Goal: Contribute content: Contribute content

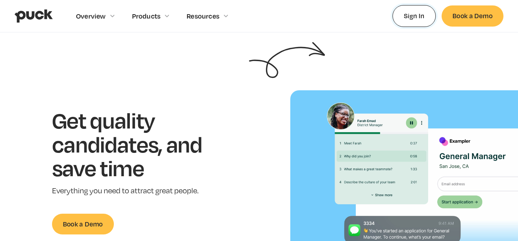
click at [426, 11] on link "Sign In" at bounding box center [413, 15] width 43 height 21
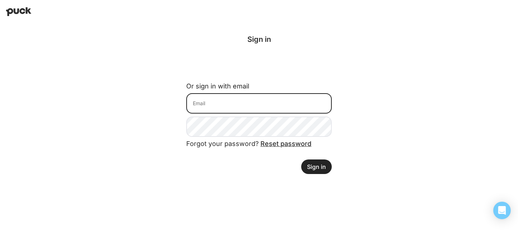
click at [231, 104] on input at bounding box center [258, 103] width 145 height 20
type input "[EMAIL_ADDRESS][DOMAIN_NAME]"
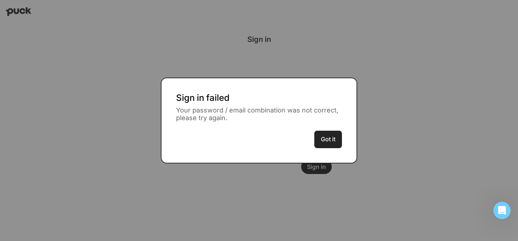
click at [326, 143] on button "Got it" at bounding box center [328, 139] width 28 height 17
click at [325, 138] on button "Got it" at bounding box center [328, 139] width 28 height 17
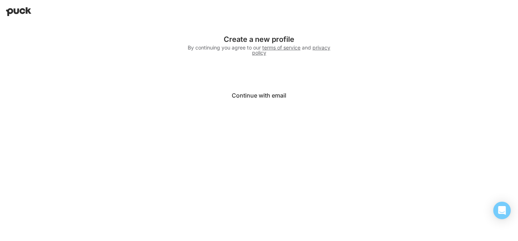
click at [247, 95] on button "Continue with email" at bounding box center [258, 95] width 145 height 17
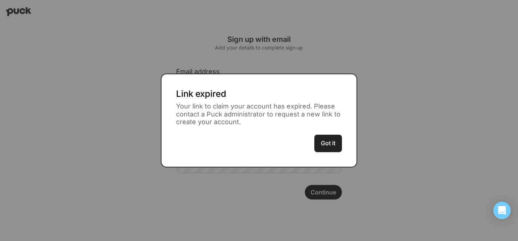
click at [333, 151] on button "Got it" at bounding box center [328, 143] width 28 height 17
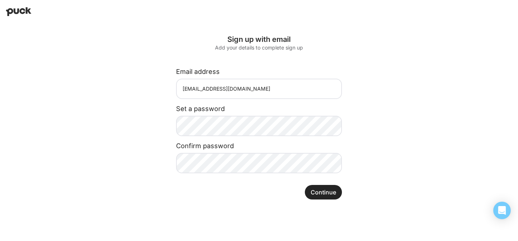
click at [327, 192] on button "Continue" at bounding box center [323, 192] width 37 height 15
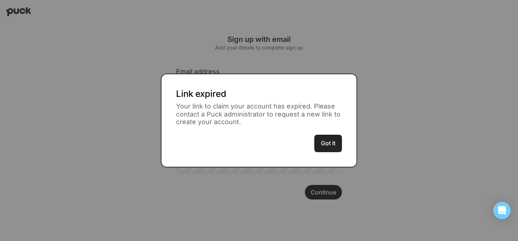
click at [330, 146] on button "Got it" at bounding box center [328, 143] width 28 height 17
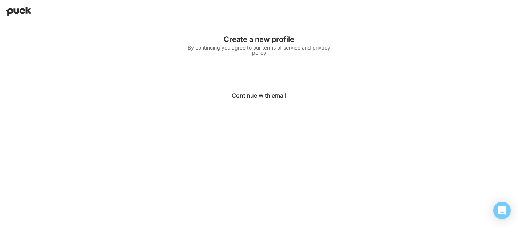
click at [262, 97] on button "Continue with email" at bounding box center [258, 95] width 145 height 17
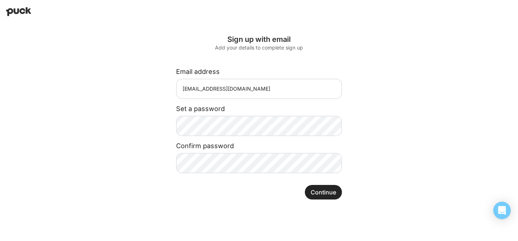
click at [223, 136] on div "Confirm password" at bounding box center [259, 143] width 166 height 14
click at [320, 188] on button "Continue" at bounding box center [323, 192] width 37 height 15
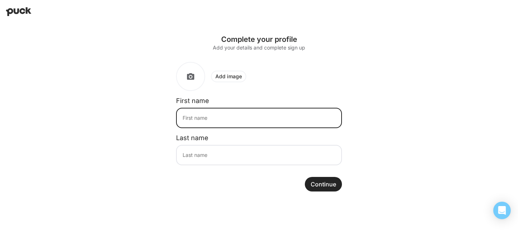
click at [253, 117] on input at bounding box center [259, 118] width 166 height 20
type input "Selene"
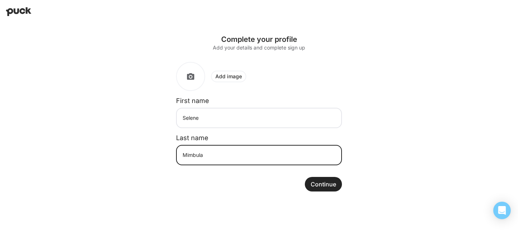
type input "Mimbula"
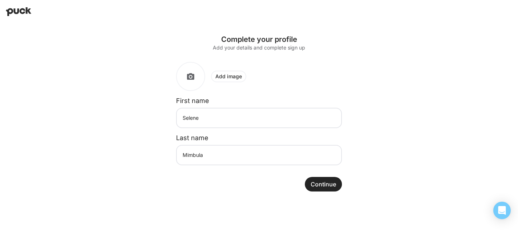
click at [313, 182] on button "Continue" at bounding box center [323, 184] width 37 height 15
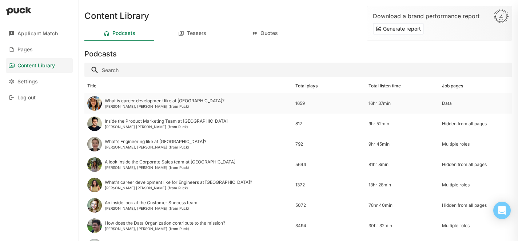
click at [157, 102] on div "What is career development like at [GEOGRAPHIC_DATA]?" at bounding box center [165, 100] width 120 height 5
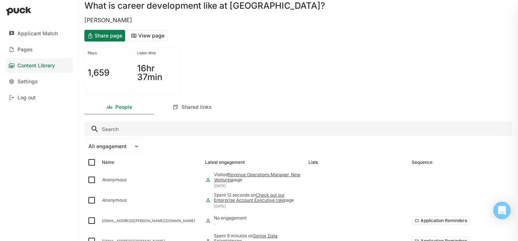
scroll to position [29, 0]
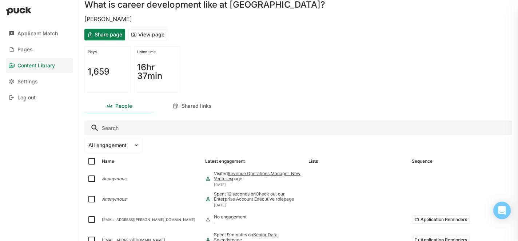
click at [25, 65] on div "Content Library" at bounding box center [35, 66] width 37 height 6
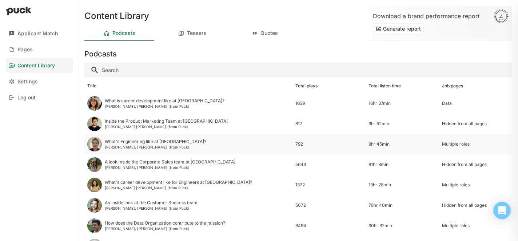
click at [155, 147] on div "Joan O'Callaghan, Jessica (from Puck)" at bounding box center [155, 147] width 101 height 4
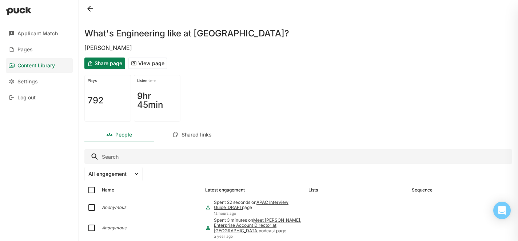
click at [109, 65] on button "Share page" at bounding box center [104, 63] width 41 height 12
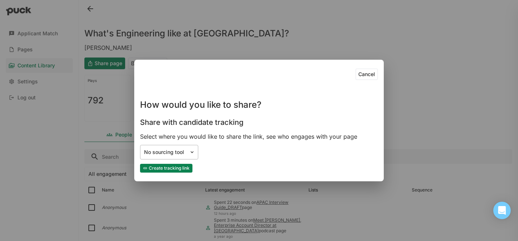
click at [187, 150] on div "No sourcing tool" at bounding box center [164, 152] width 49 height 8
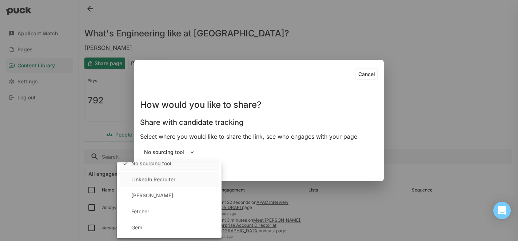
scroll to position [8, 0]
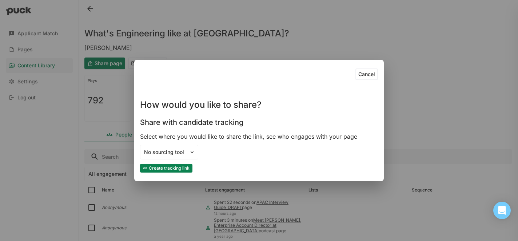
click at [361, 72] on button "Cancel" at bounding box center [366, 74] width 23 height 12
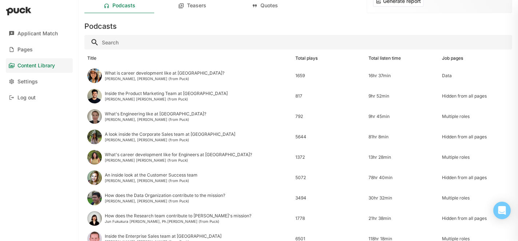
scroll to position [30, 0]
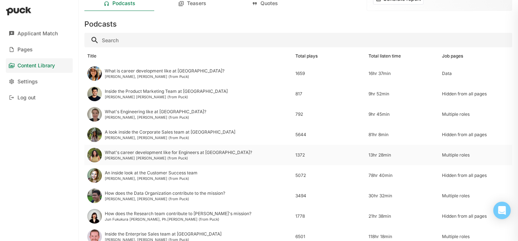
click at [129, 153] on div "What's career development like for Engineers at Udemy?" at bounding box center [178, 152] width 147 height 5
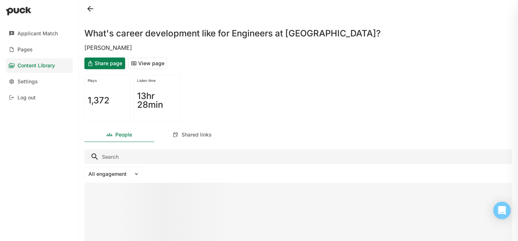
click at [112, 61] on button "Share page" at bounding box center [104, 63] width 41 height 12
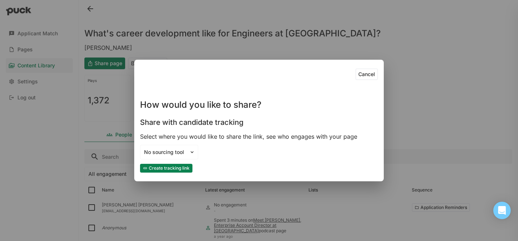
click at [172, 171] on button "Create tracking link" at bounding box center [166, 168] width 52 height 9
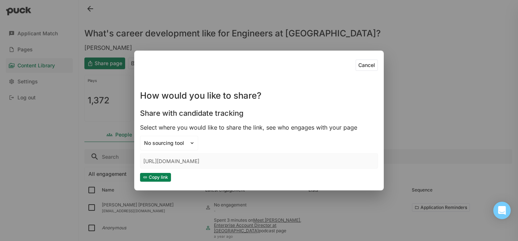
click at [164, 179] on button "Copy link" at bounding box center [155, 177] width 31 height 9
click at [363, 64] on button "Cancel" at bounding box center [366, 65] width 23 height 12
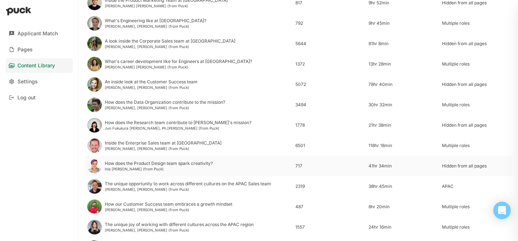
scroll to position [123, 0]
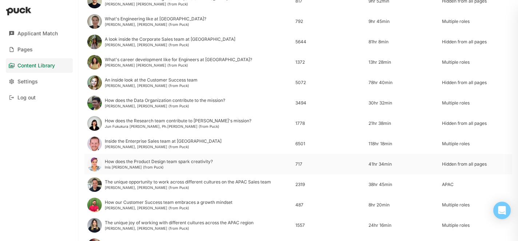
click at [166, 162] on div "How does the Product Design team spark creativity?" at bounding box center [159, 161] width 108 height 5
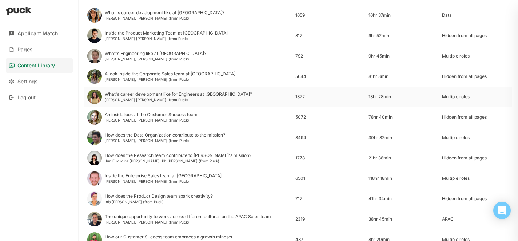
scroll to position [86, 0]
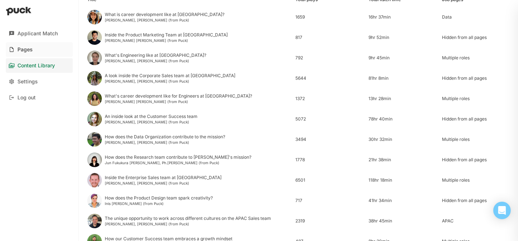
click at [44, 50] on link "Pages" at bounding box center [39, 49] width 67 height 15
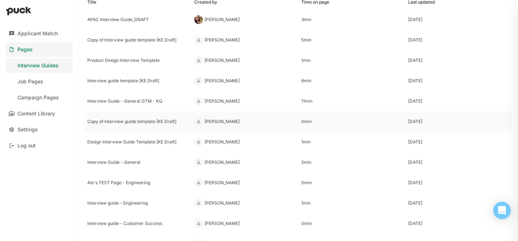
scroll to position [50, 0]
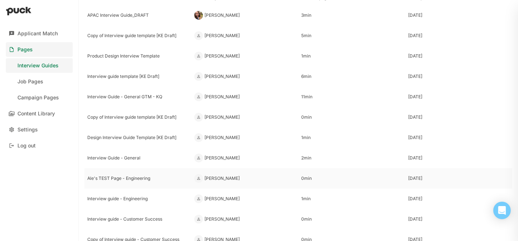
click at [116, 176] on div "Ale's TEST Page - Engineering" at bounding box center [137, 178] width 101 height 5
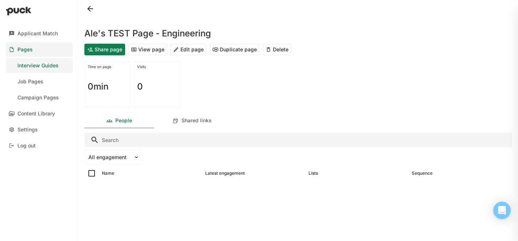
click at [145, 51] on button "View page" at bounding box center [147, 50] width 39 height 12
click at [43, 65] on div "Interview Guides" at bounding box center [37, 66] width 41 height 6
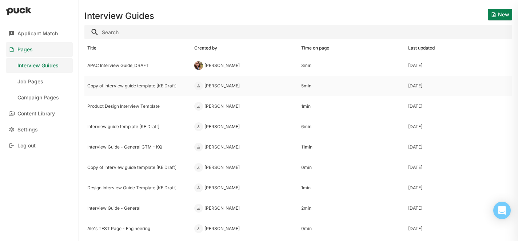
click at [147, 86] on div "Copy of Interview guide template [KE Draft]" at bounding box center [137, 85] width 101 height 5
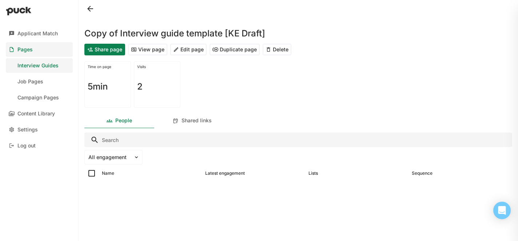
click at [151, 53] on button "View page" at bounding box center [147, 50] width 39 height 12
click at [31, 67] on div "Interview Guides" at bounding box center [37, 66] width 41 height 6
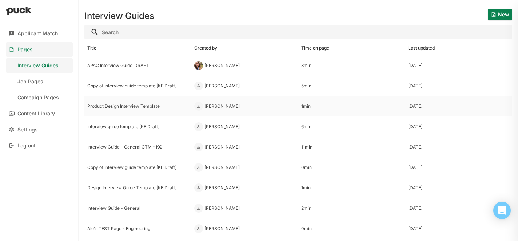
click at [135, 104] on div "Product Design Interview Template" at bounding box center [137, 106] width 101 height 5
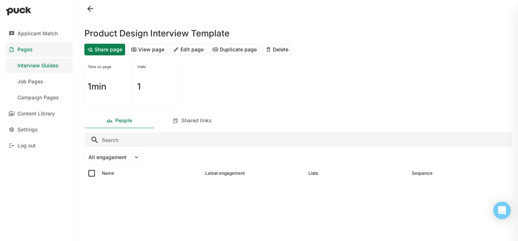
click at [152, 49] on button "View page" at bounding box center [147, 50] width 39 height 12
click at [33, 64] on div "Interview Guides" at bounding box center [37, 66] width 41 height 6
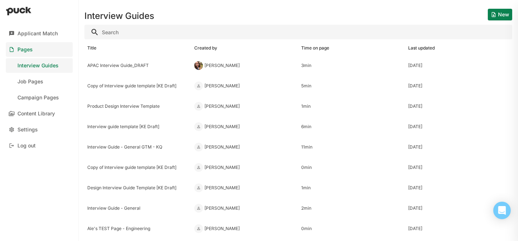
click at [504, 13] on button "New" at bounding box center [500, 15] width 24 height 12
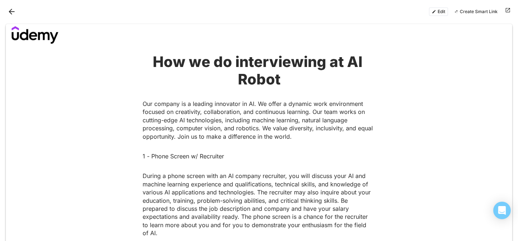
click at [343, 61] on strong "How we do interviewing at AI Robot" at bounding box center [259, 70] width 213 height 35
click at [356, 61] on strong "How we do interviewing at AI Robot" at bounding box center [259, 70] width 213 height 35
click at [350, 59] on strong "How we do interviewing at AI Robot" at bounding box center [259, 70] width 213 height 35
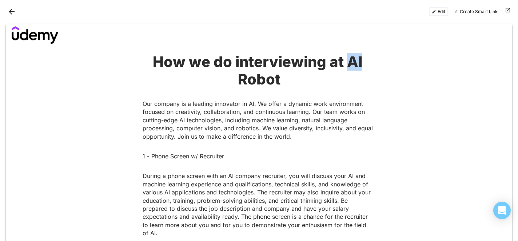
click at [437, 9] on button "Edit" at bounding box center [438, 11] width 19 height 9
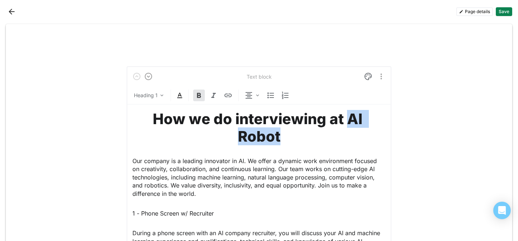
drag, startPoint x: 347, startPoint y: 119, endPoint x: 352, endPoint y: 131, distance: 12.4
click at [352, 131] on h1 "How we do interviewing at AI Robot" at bounding box center [258, 127] width 253 height 35
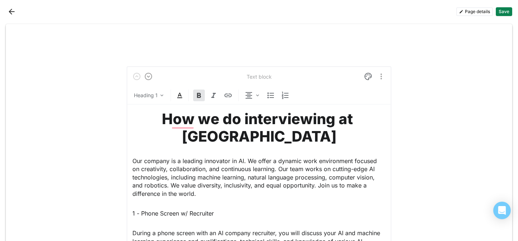
click at [227, 172] on p "Our company is a leading innovator in AI. We offer a dynamic work environment f…" at bounding box center [258, 177] width 253 height 41
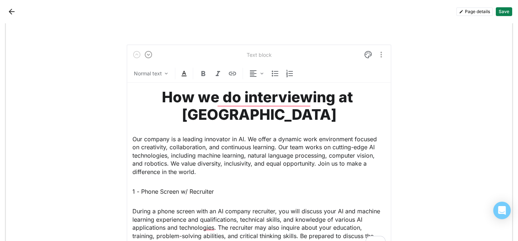
scroll to position [23, 0]
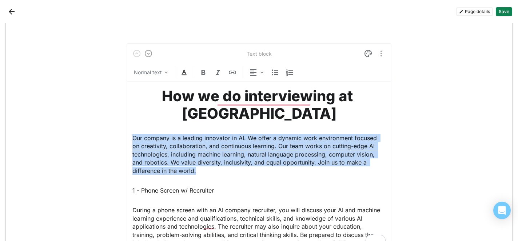
drag, startPoint x: 199, startPoint y: 155, endPoint x: 132, endPoint y: 118, distance: 76.5
click at [132, 118] on div "Text block Normal text How we do interviewing at Udemy Our company is a leading…" at bounding box center [259, 158] width 265 height 231
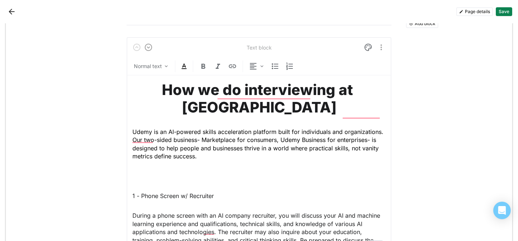
scroll to position [0, 0]
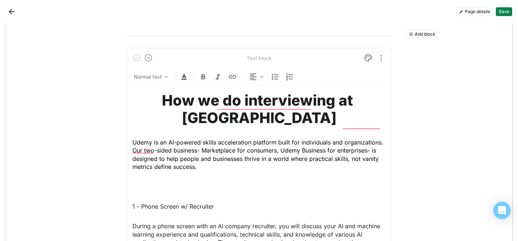
click at [189, 163] on div "How we do interviewing at Udemy Udemy is an AI-powered skills acceleration plat…" at bounding box center [258, 185] width 253 height 199
click at [137, 162] on div "How we do interviewing at Udemy Udemy is an AI-powered skills acceleration plat…" at bounding box center [258, 185] width 253 height 199
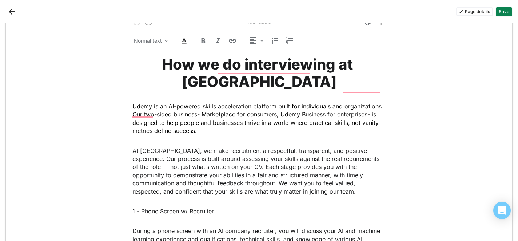
scroll to position [66, 0]
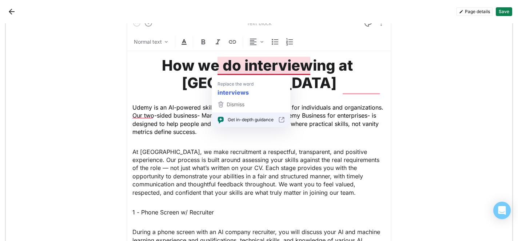
click at [290, 67] on strong "How we do interviewing at Udemy" at bounding box center [259, 73] width 194 height 35
click at [165, 108] on span "Udemy is an AI-powered skills acceleration platform built for individuals and o…" at bounding box center [258, 120] width 253 height 32
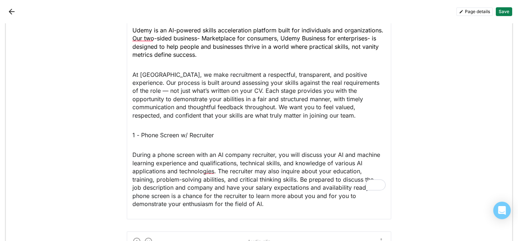
scroll to position [144, 0]
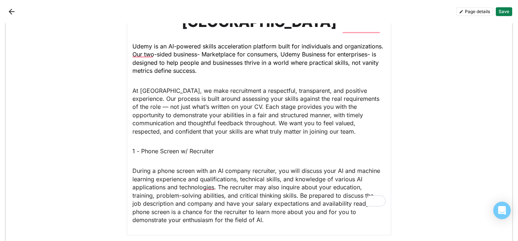
click at [188, 147] on p "1 - Phone Screen w/ Recruiter" at bounding box center [258, 151] width 253 height 8
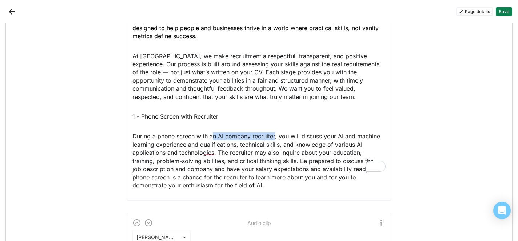
drag, startPoint x: 275, startPoint y: 119, endPoint x: 214, endPoint y: 121, distance: 61.1
click at [214, 132] on p "During a phone screen with an AI company recruiter, you will discuss your AI an…" at bounding box center [258, 160] width 253 height 57
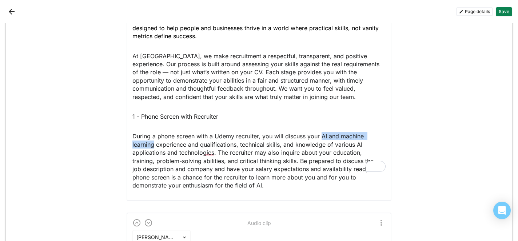
drag, startPoint x: 322, startPoint y: 118, endPoint x: 154, endPoint y: 129, distance: 168.3
click at [154, 132] on p "During a phone screen with a Udemy recruiter, you will discuss your AI and mach…" at bounding box center [258, 160] width 253 height 57
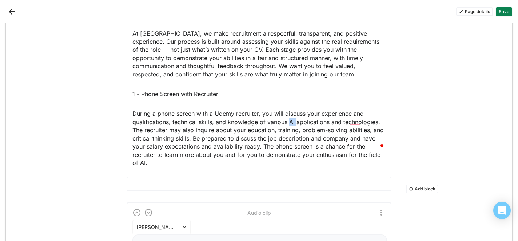
drag, startPoint x: 295, startPoint y: 107, endPoint x: 289, endPoint y: 105, distance: 5.6
click at [289, 109] on p "During a phone screen with a Udemy recruiter, you will discuss your experience …" at bounding box center [258, 137] width 253 height 57
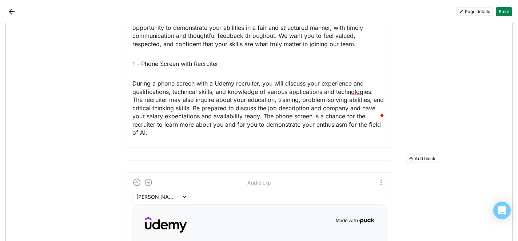
click at [247, 83] on p "During a phone screen with a Udemy recruiter, you will discuss your experience …" at bounding box center [258, 107] width 253 height 57
click at [250, 83] on p "During a phone screen with a Udemy recruiter, you will discuss your experience …" at bounding box center [258, 107] width 253 height 57
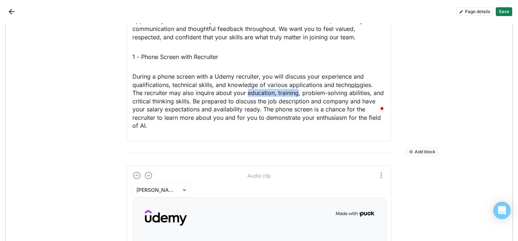
drag, startPoint x: 247, startPoint y: 77, endPoint x: 298, endPoint y: 76, distance: 51.3
click at [298, 76] on p "During a phone screen with a Udemy recruiter, you will discuss your experience …" at bounding box center [258, 100] width 253 height 57
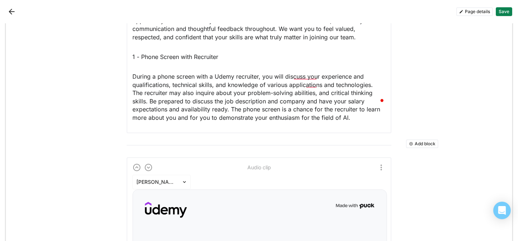
click at [159, 86] on p "During a phone screen with a Udemy recruiter, you will discuss your experience …" at bounding box center [258, 96] width 253 height 49
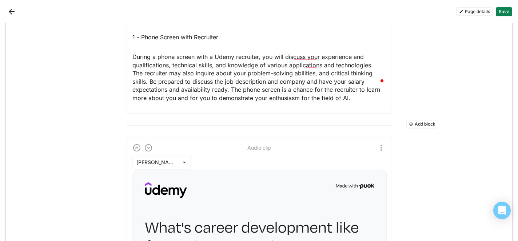
click at [285, 72] on p "During a phone screen with a Udemy recruiter, you will discuss your experience …" at bounding box center [258, 77] width 253 height 49
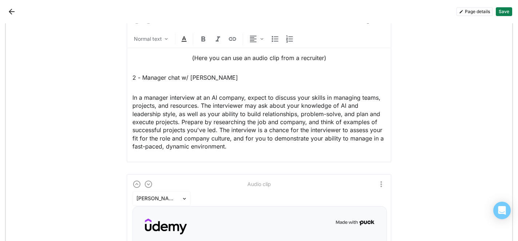
click at [223, 93] on p "In a manager interview at an AI company, expect to discuss your skills in manag…" at bounding box center [258, 121] width 253 height 57
click at [270, 54] on p "(Here you can use an audio clip from a recruiter)" at bounding box center [258, 58] width 253 height 8
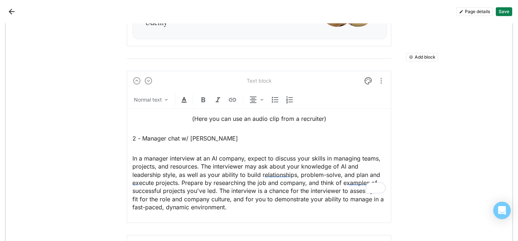
click at [231, 115] on p "(Here you can use an audio clip from a recruiter)" at bounding box center [258, 119] width 253 height 8
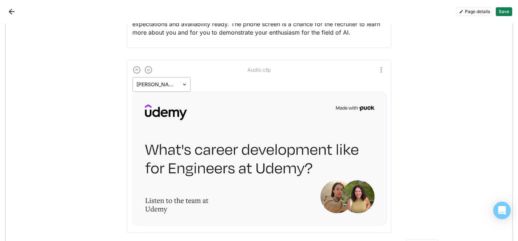
click at [183, 81] on img at bounding box center [184, 84] width 6 height 6
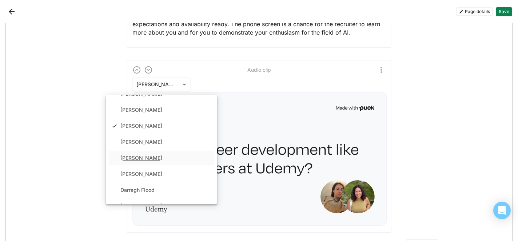
click at [154, 151] on div "[PERSON_NAME]" at bounding box center [161, 158] width 105 height 15
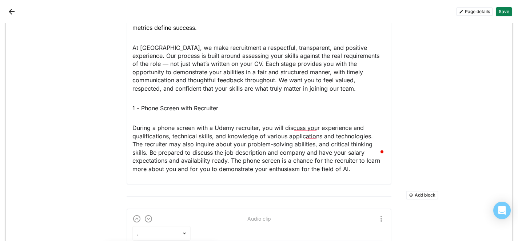
scroll to position [163, 0]
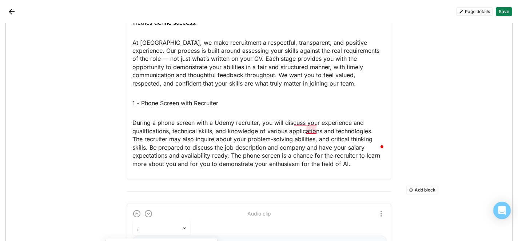
type input ","
click at [314, 132] on p "During a phone screen with a Udemy recruiter, you will discuss your experience …" at bounding box center [258, 143] width 253 height 49
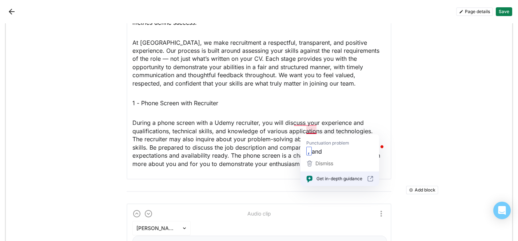
scroll to position [179, 0]
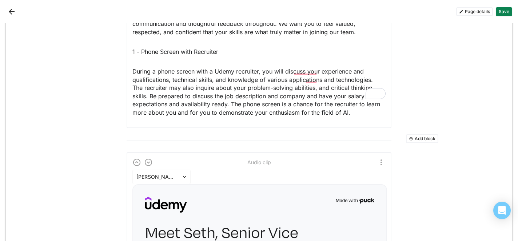
click at [333, 89] on p "During a phone screen with a Udemy recruiter, you will discuss your experience …" at bounding box center [258, 91] width 253 height 49
click at [346, 96] on p "During a phone screen with a Udemy recruiter, you will discuss your experience …" at bounding box center [258, 91] width 253 height 49
drag, startPoint x: 349, startPoint y: 96, endPoint x: 310, endPoint y: 95, distance: 38.5
click at [310, 95] on p "During a phone screen with a Udemy recruiter, you will discuss your experience …" at bounding box center [258, 91] width 253 height 49
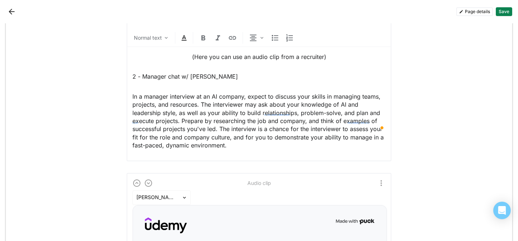
click at [239, 53] on p "(Here you can use an audio clip from a recruiter)" at bounding box center [258, 57] width 253 height 8
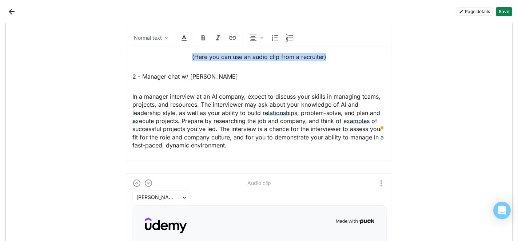
click at [239, 53] on p "(Here you can use an audio clip from a recruiter)" at bounding box center [258, 57] width 253 height 8
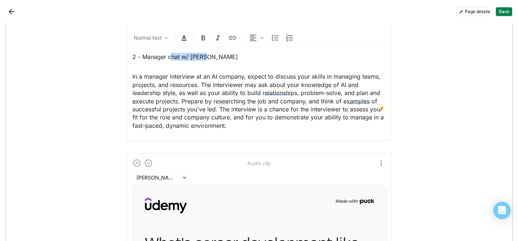
drag, startPoint x: 202, startPoint y: 39, endPoint x: 170, endPoint y: 39, distance: 32.4
click at [170, 53] on p "2 - Manager chat w/ Alice" at bounding box center [258, 57] width 253 height 8
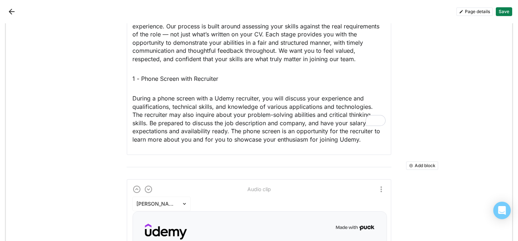
click at [226, 75] on p "1 - Phone Screen with Recruiter" at bounding box center [258, 79] width 253 height 8
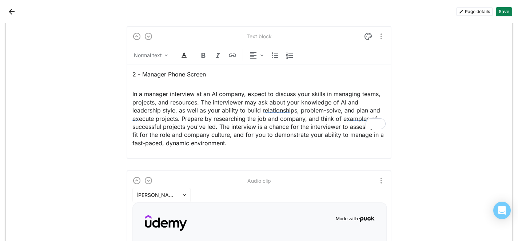
click at [218, 70] on p "2 - Manager Phone Screen" at bounding box center [258, 74] width 253 height 8
drag, startPoint x: 242, startPoint y: 57, endPoint x: 210, endPoint y: 57, distance: 31.6
click at [210, 70] on p "2 - Manager Phone Screen (via Zoom)" at bounding box center [258, 74] width 253 height 8
click at [213, 104] on p "In a manager interview at an AI company, expect to discuss your skills in manag…" at bounding box center [258, 118] width 253 height 57
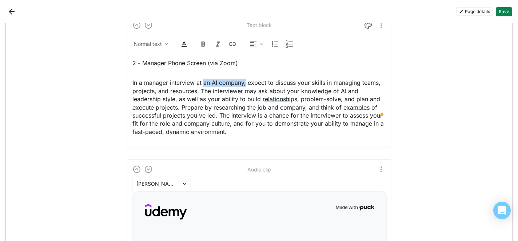
drag, startPoint x: 245, startPoint y: 67, endPoint x: 204, endPoint y: 67, distance: 41.1
click at [204, 79] on p "In a manager interview at an AI company, expect to discuss your skills in manag…" at bounding box center [258, 107] width 253 height 57
click at [305, 79] on p "In a manager interview at Udemy, expect to discuss your skills in managing team…" at bounding box center [258, 107] width 253 height 57
click at [289, 79] on p "In a manager interview at Udemy, expect to discuss your skills in managing team…" at bounding box center [258, 107] width 253 height 57
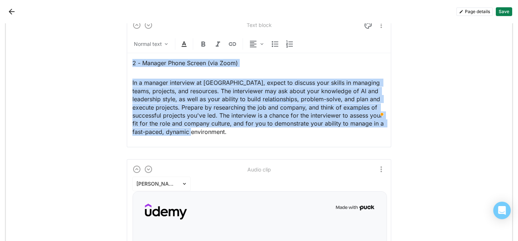
drag, startPoint x: 133, startPoint y: 44, endPoint x: 268, endPoint y: 120, distance: 155.5
click at [268, 120] on div "2 - Manager Phone Screen (via Zoom) In a manager interview at Udemy, expect to …" at bounding box center [258, 97] width 253 height 88
copy div "2 - Manager Phone Screen (via Zoom) In a manager interview at Udemy, expect to …"
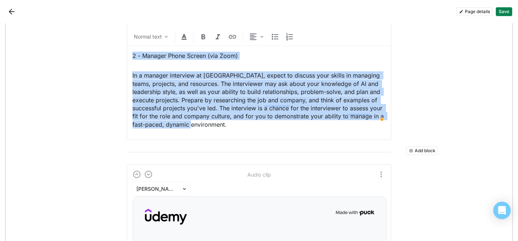
scroll to position [524, 0]
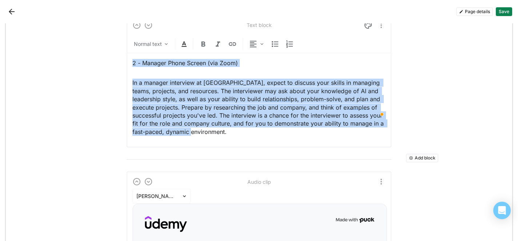
click at [206, 106] on p "In a manager interview at Udemy, expect to discuss your skills in managing team…" at bounding box center [258, 107] width 253 height 57
drag, startPoint x: 231, startPoint y: 116, endPoint x: 132, endPoint y: 66, distance: 110.7
click at [132, 66] on div "Text block Normal text 2 - Manager Phone Screen (via Zoom) In a manager intervi…" at bounding box center [259, 81] width 265 height 132
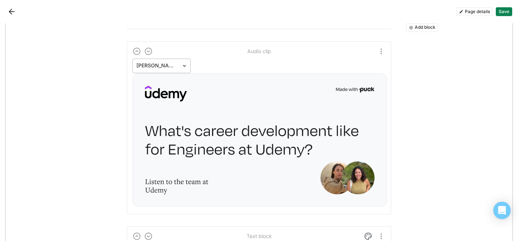
click at [168, 62] on div at bounding box center [156, 66] width 41 height 8
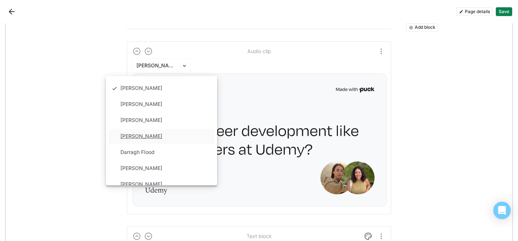
click at [153, 133] on div "[PERSON_NAME]" at bounding box center [141, 136] width 42 height 6
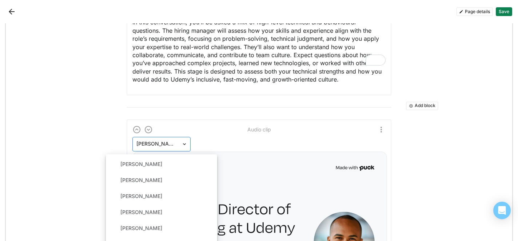
click at [169, 140] on div at bounding box center [156, 144] width 41 height 8
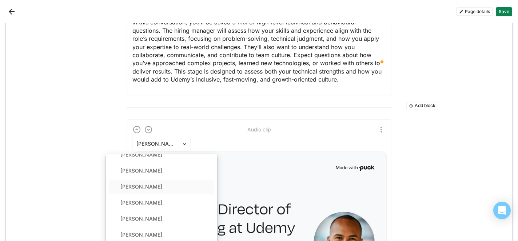
click at [153, 180] on div "[PERSON_NAME]" at bounding box center [161, 187] width 105 height 15
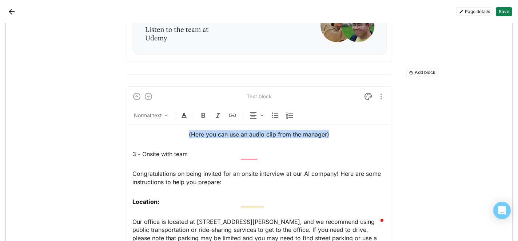
drag, startPoint x: 330, startPoint y: 118, endPoint x: 163, endPoint y: 113, distance: 167.7
click at [163, 130] on p "(Here you can use an audio clip from the manager)" at bounding box center [258, 134] width 253 height 8
click at [138, 124] on div "3 - Onsite with team Congratulations on being invited for an onsite interview a…" at bounding box center [258, 190] width 253 height 132
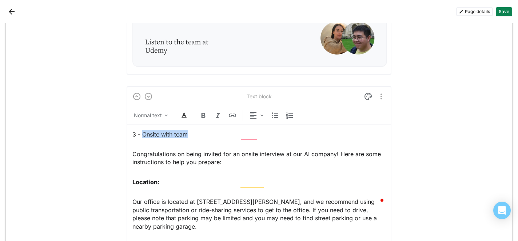
drag, startPoint x: 192, startPoint y: 116, endPoint x: 143, endPoint y: 116, distance: 49.1
click at [143, 130] on p "3 - Onsite with team" at bounding box center [258, 134] width 253 height 8
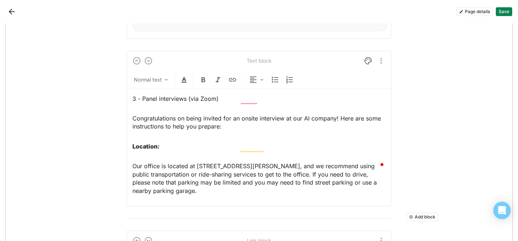
click at [180, 114] on p "Congratulations on being invited for an onsite interview at our AI company! Her…" at bounding box center [258, 122] width 253 height 16
drag, startPoint x: 337, startPoint y: 101, endPoint x: 187, endPoint y: 102, distance: 149.8
click at [187, 114] on p "Congratulations on being invited for an onsite interview at our AI company! Her…" at bounding box center [258, 122] width 253 height 16
click at [155, 114] on p "Congratulations on moving to the final steps! Here are some instructions to hel…" at bounding box center [258, 122] width 253 height 16
click at [255, 114] on p "Congratulations on moving to the final steps! Here are some instructions to hel…" at bounding box center [258, 122] width 253 height 16
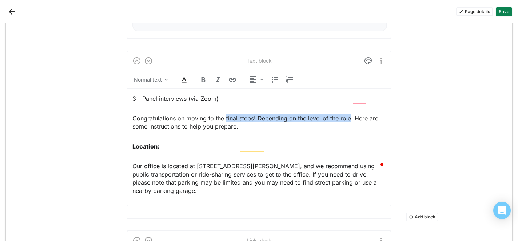
drag, startPoint x: 350, startPoint y: 100, endPoint x: 225, endPoint y: 102, distance: 124.4
click at [225, 114] on p "Congratulations on moving to the final steps! Depending on the level of the rol…" at bounding box center [258, 122] width 253 height 16
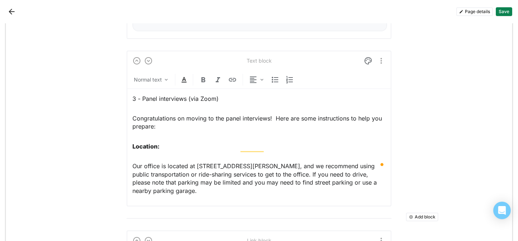
click at [275, 114] on p "Congratulations on moving to the panel interviews! Here are some instructions t…" at bounding box center [258, 122] width 253 height 16
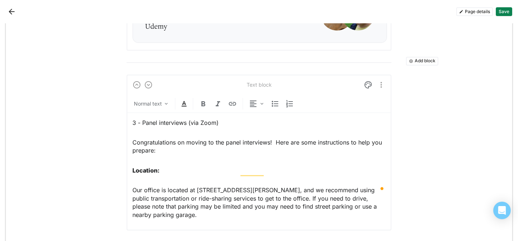
scroll to position [813, 0]
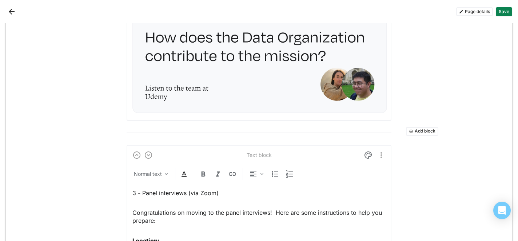
click at [421, 127] on button "Add block" at bounding box center [422, 131] width 32 height 9
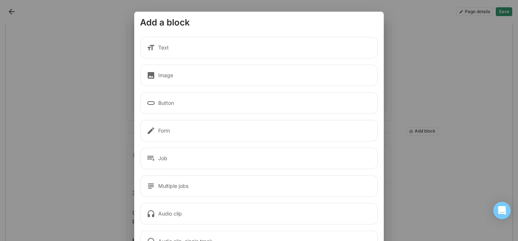
click at [203, 47] on div "Text" at bounding box center [259, 48] width 238 height 22
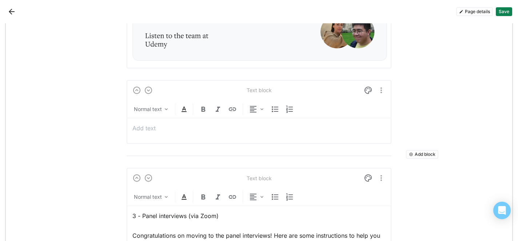
click at [145, 124] on p "To enrich screen reader interactions, please activate Accessibility in Grammarl…" at bounding box center [258, 128] width 253 height 8
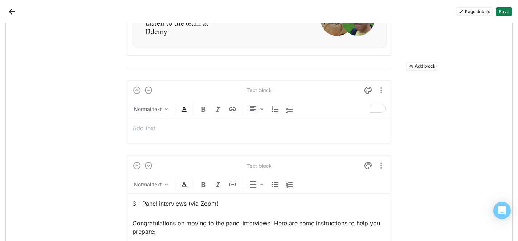
click at [253, 87] on div "Text block" at bounding box center [259, 90] width 25 height 6
click at [149, 124] on p "To enrich screen reader interactions, please activate Accessibility in Grammarl…" at bounding box center [258, 128] width 253 height 8
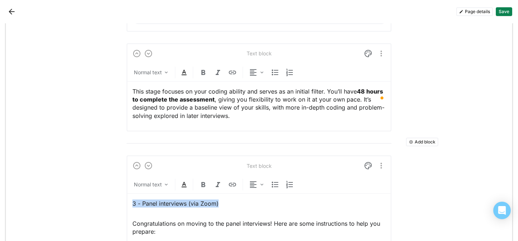
drag, startPoint x: 220, startPoint y: 187, endPoint x: 120, endPoint y: 185, distance: 100.0
click at [120, 185] on div "Add block Text block Normal text How we do interviewing at Udemy Udemy is an AI…" at bounding box center [259, 156] width 506 height 1929
click at [137, 199] on p "3 - Panel interviews (via Zoom)" at bounding box center [258, 203] width 253 height 8
click at [135, 199] on p "3 - Panel interviews (via Zoom)" at bounding box center [258, 203] width 253 height 8
click at [133, 87] on p "This stage focuses on your coding ability and serves as an initial filter. You’…" at bounding box center [258, 103] width 253 height 33
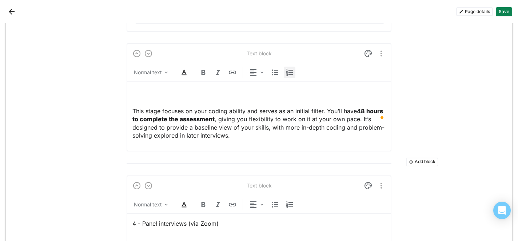
click at [287, 68] on img at bounding box center [289, 72] width 9 height 9
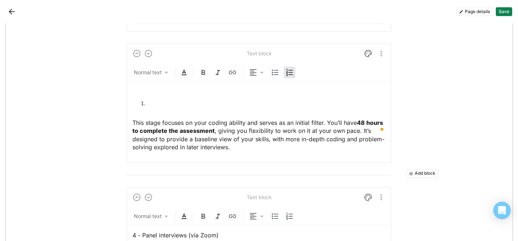
click at [147, 99] on li "To enrich screen reader interactions, please activate Accessibility in Grammarl…" at bounding box center [266, 103] width 239 height 8
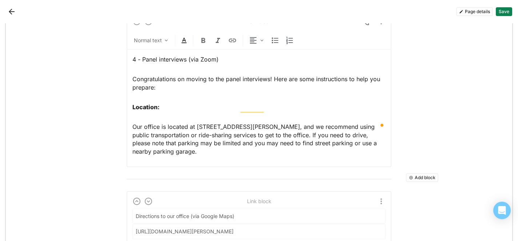
click at [273, 75] on p "Congratulations on moving to the panel interviews! Here are some instructions t…" at bounding box center [258, 83] width 253 height 16
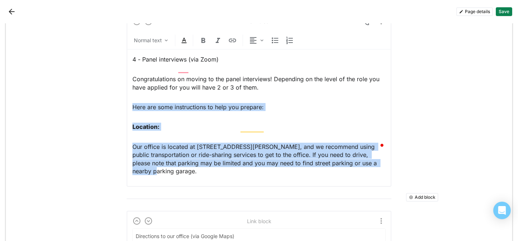
drag, startPoint x: 365, startPoint y: 143, endPoint x: 133, endPoint y: 83, distance: 239.9
click at [133, 83] on div "4 - Panel interviews (via Zoom) Congratulations on moving to the panel intervie…" at bounding box center [258, 115] width 253 height 132
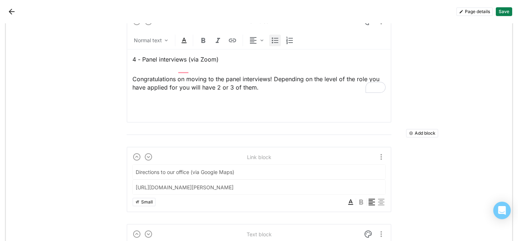
scroll to position [983, 0]
click at [131, 78] on div "Text block Normal text 4 - Panel interviews (via Zoom) Congratulations on movin…" at bounding box center [259, 67] width 265 height 112
click at [137, 78] on div "4 - Panel interviews (via Zoom) Congratulations on moving to the panel intervie…" at bounding box center [258, 83] width 253 height 68
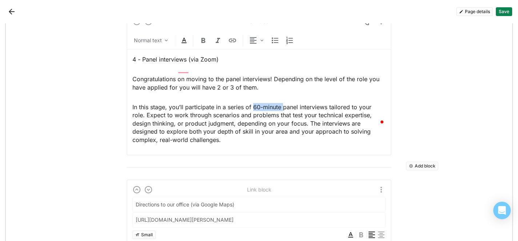
drag, startPoint x: 283, startPoint y: 87, endPoint x: 253, endPoint y: 88, distance: 29.8
click at [253, 103] on p "In this stage, you’ll participate in a series of 60-minute panel interviews tai…" at bounding box center [258, 123] width 253 height 41
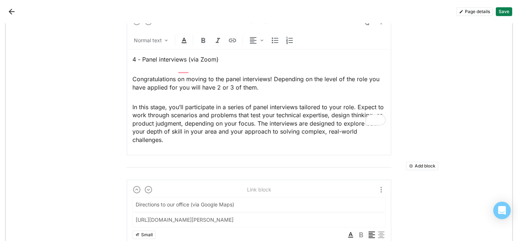
click at [138, 77] on div "4 - Panel interviews (via Zoom) Congratulations on moving to the panel intervie…" at bounding box center [258, 99] width 253 height 100
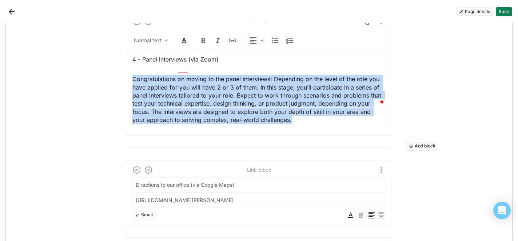
drag, startPoint x: 289, startPoint y: 103, endPoint x: 109, endPoint y: 57, distance: 186.1
copy p "Congratulations on moving to the panel interviews! Depending on the level of th…"
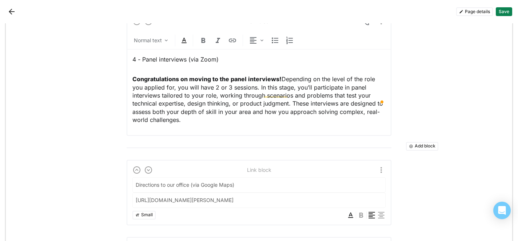
scroll to position [989, 0]
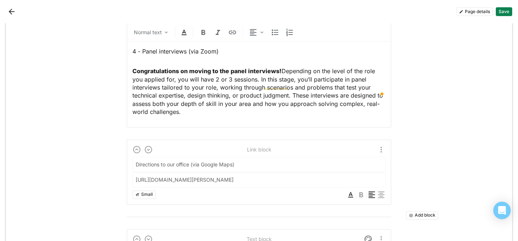
click at [193, 157] on input "Directions to our office (via Google Maps)" at bounding box center [259, 164] width 252 height 15
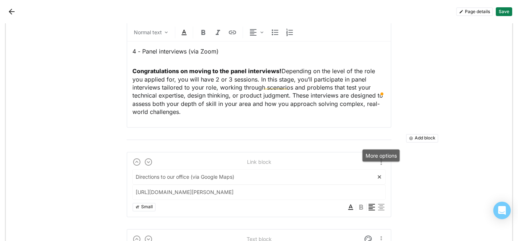
click at [381, 157] on img "More options" at bounding box center [381, 161] width 9 height 9
click at [358, 179] on div "Delete" at bounding box center [364, 178] width 15 height 6
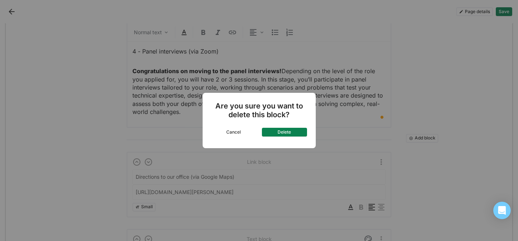
click at [282, 133] on button "Delete" at bounding box center [284, 132] width 45 height 9
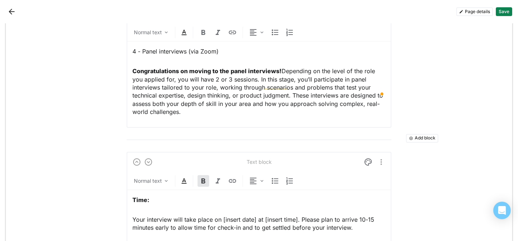
click at [418, 134] on button "Add block" at bounding box center [422, 138] width 32 height 9
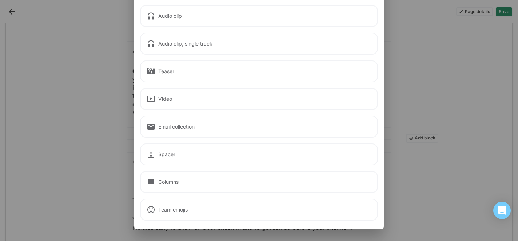
click at [466, 81] on div "Add a block Text Image Button Form Job Multiple jobs Audio clip Audio clip, sin…" at bounding box center [259, 120] width 518 height 241
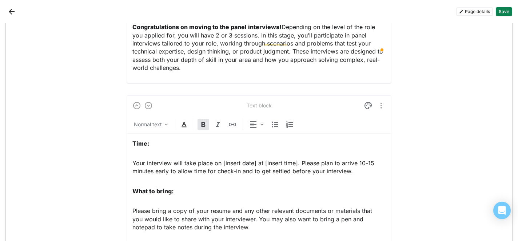
click at [382, 101] on img "More options" at bounding box center [381, 105] width 9 height 9
click at [357, 124] on div "Delete" at bounding box center [364, 123] width 15 height 6
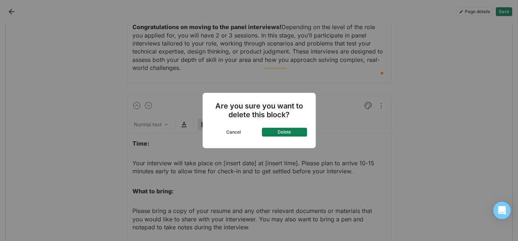
click at [293, 132] on button "Delete" at bounding box center [284, 132] width 45 height 9
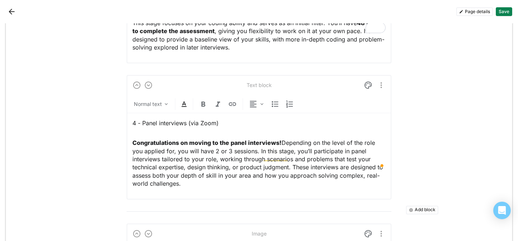
click at [413, 205] on button "Add block" at bounding box center [422, 209] width 32 height 9
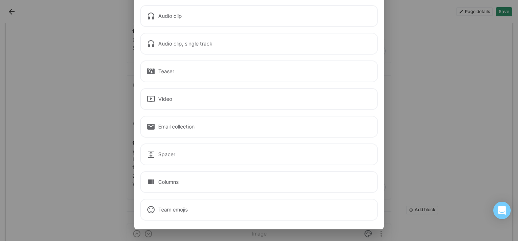
click at [193, 9] on div "Audio clip" at bounding box center [259, 16] width 238 height 22
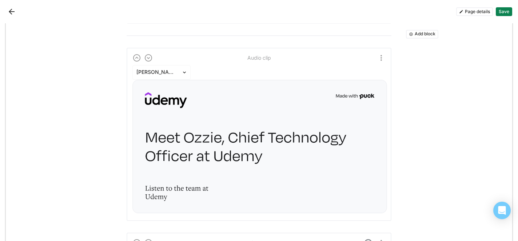
click at [173, 165] on img at bounding box center [259, 147] width 255 height 134
click at [234, 140] on img at bounding box center [259, 147] width 255 height 134
click at [234, 138] on img at bounding box center [259, 147] width 255 height 134
click at [170, 68] on div at bounding box center [156, 72] width 41 height 8
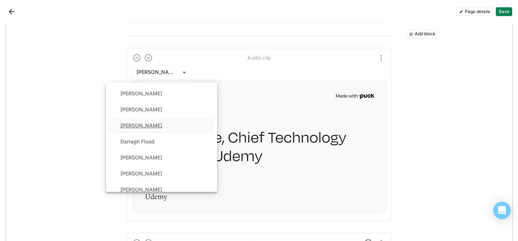
click at [155, 123] on div "[PERSON_NAME]" at bounding box center [141, 126] width 42 height 6
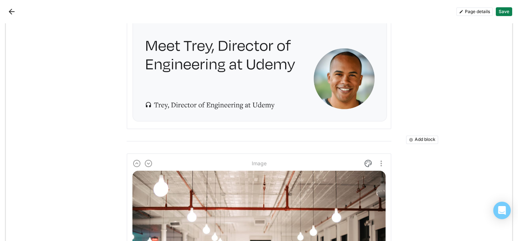
click at [416, 135] on button "Add block" at bounding box center [422, 139] width 32 height 9
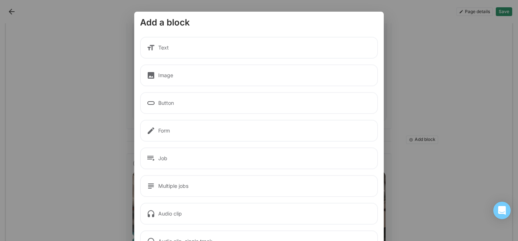
click at [171, 53] on div "Text" at bounding box center [259, 48] width 238 height 22
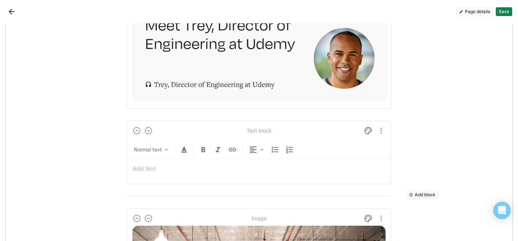
click at [137, 164] on p at bounding box center [258, 168] width 253 height 8
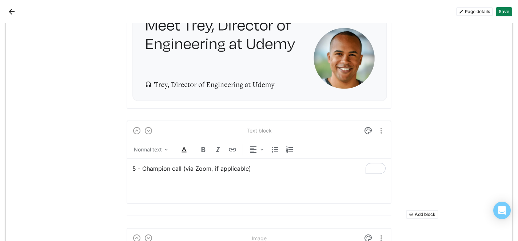
click at [257, 159] on div "5 - Champion call (via Zoom, if applicable)" at bounding box center [258, 179] width 253 height 40
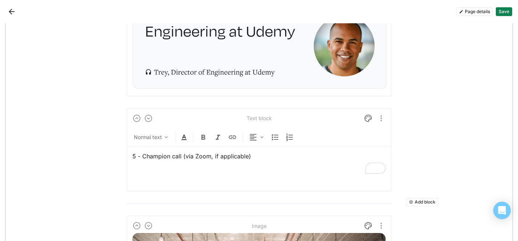
scroll to position [1202, 0]
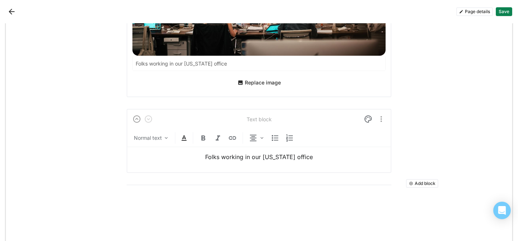
click at [378, 115] on img "More options" at bounding box center [381, 119] width 9 height 9
click at [361, 139] on div "Delete" at bounding box center [364, 136] width 15 height 6
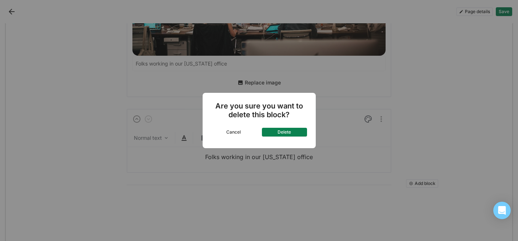
click at [287, 133] on button "Delete" at bounding box center [284, 132] width 45 height 9
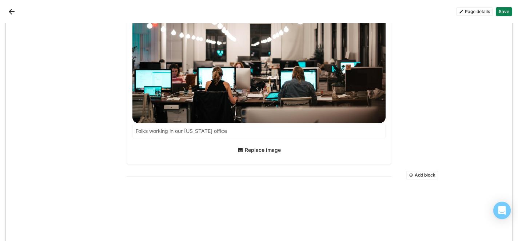
click at [258, 144] on button "Replace image" at bounding box center [259, 150] width 49 height 12
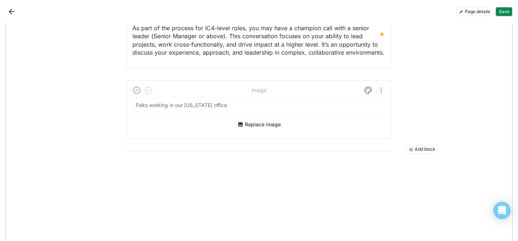
click at [224, 98] on input "Folks working in our [US_STATE] office" at bounding box center [259, 105] width 252 height 15
click at [224, 98] on input "Folks working in our [US_STATE] office" at bounding box center [255, 105] width 244 height 15
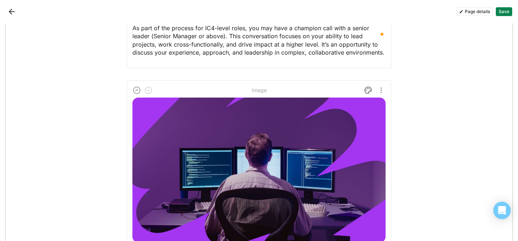
click at [224, 97] on img at bounding box center [258, 169] width 253 height 145
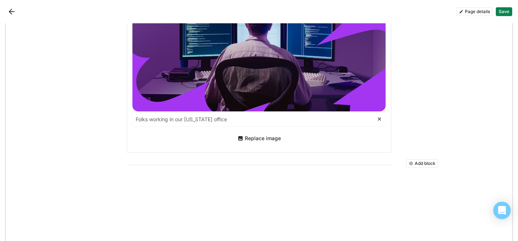
click at [203, 112] on input "Folks working in our [US_STATE] office" at bounding box center [255, 119] width 244 height 15
click at [203, 112] on input "Folks working in our New York office" at bounding box center [255, 119] width 244 height 15
click at [181, 112] on input at bounding box center [259, 119] width 252 height 15
paste input "Developer working"
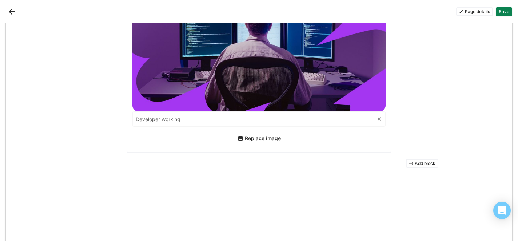
type input "Developer working"
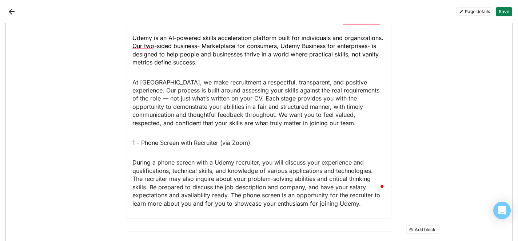
click at [414, 225] on button "Add block" at bounding box center [422, 229] width 32 height 9
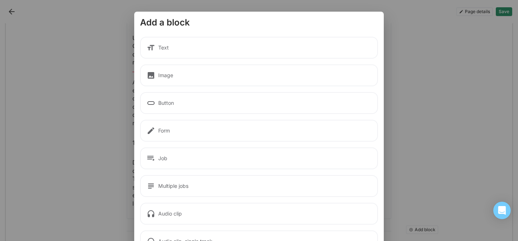
click at [237, 46] on div "Text" at bounding box center [259, 48] width 238 height 22
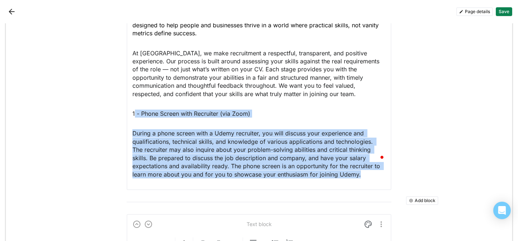
drag, startPoint x: 365, startPoint y: 160, endPoint x: 134, endPoint y: 92, distance: 240.5
click at [134, 92] on div "How we do interviewing at Udemy Udemy is an AI-powered skills acceleration plat…" at bounding box center [258, 68] width 253 height 232
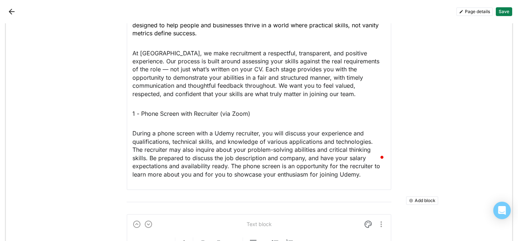
click at [127, 98] on div "Text block Normal text How we do interviewing at Udemy Udemy is an AI-powered s…" at bounding box center [259, 52] width 265 height 276
drag, startPoint x: 131, startPoint y: 97, endPoint x: 138, endPoint y: 97, distance: 7.7
click at [138, 97] on div "Text block Normal text How we do interviewing at Udemy Udemy is an AI-powered s…" at bounding box center [259, 52] width 265 height 276
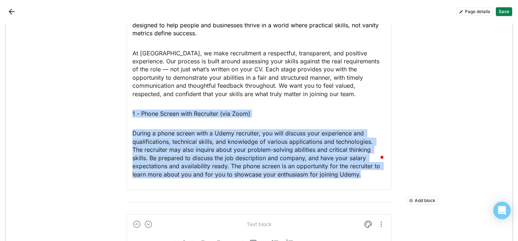
drag, startPoint x: 366, startPoint y: 158, endPoint x: 128, endPoint y: 94, distance: 246.3
click at [128, 94] on div "Text block Normal text How we do interviewing at Udemy Udemy is an AI-powered s…" at bounding box center [259, 52] width 265 height 276
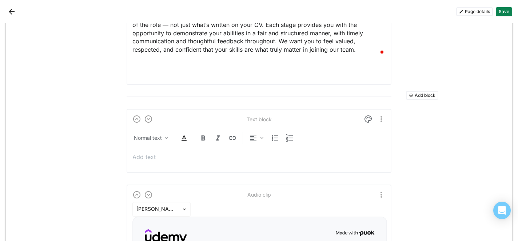
click at [142, 147] on div at bounding box center [258, 157] width 253 height 20
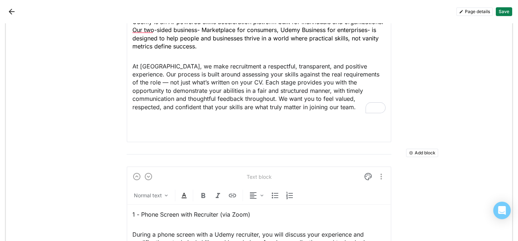
click at [138, 123] on p "To enrich screen reader interactions, please activate Accessibility in Grammarl…" at bounding box center [258, 127] width 253 height 8
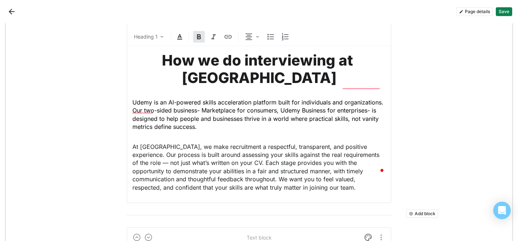
click at [216, 63] on strong "How we do interviewing at Udemy" at bounding box center [259, 68] width 194 height 35
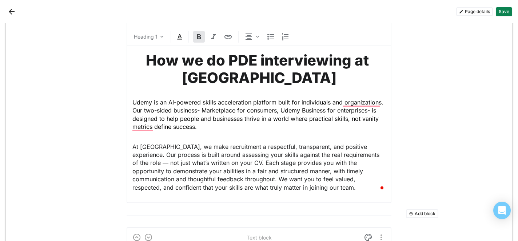
click at [256, 140] on div "How we do PDE interviewing at Udemy Udemy is an AI-powered skills acceleration …" at bounding box center [258, 121] width 253 height 151
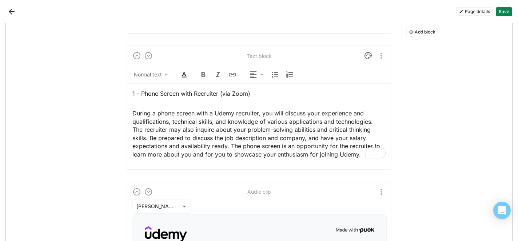
click at [179, 93] on p "1 - Phone Screen with Recruiter (via Zoom)" at bounding box center [258, 93] width 253 height 8
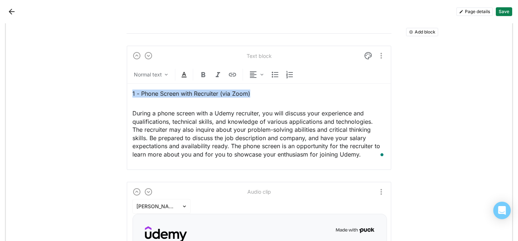
click at [179, 93] on p "1 - Phone Screen with Recruiter (via Zoom)" at bounding box center [258, 93] width 253 height 8
click at [165, 75] on img at bounding box center [166, 75] width 6 height 6
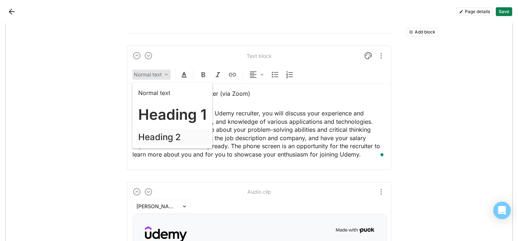
click at [164, 138] on h2 "Heading 2" at bounding box center [159, 137] width 43 height 11
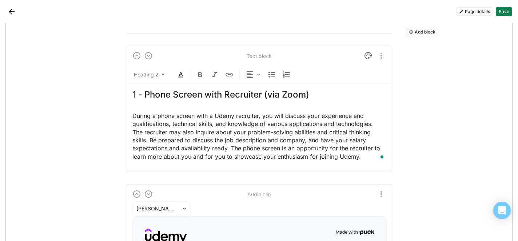
click at [173, 115] on p "During a phone screen with a Udemy recruiter, you will discuss your experience …" at bounding box center [258, 136] width 253 height 49
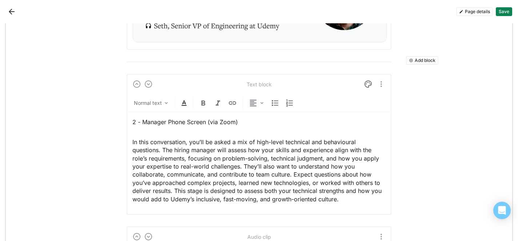
click at [169, 123] on p "2 - Manager Phone Screen (via Zoom)" at bounding box center [258, 122] width 253 height 8
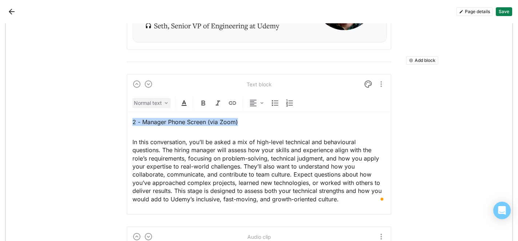
click at [165, 103] on img at bounding box center [166, 103] width 6 height 6
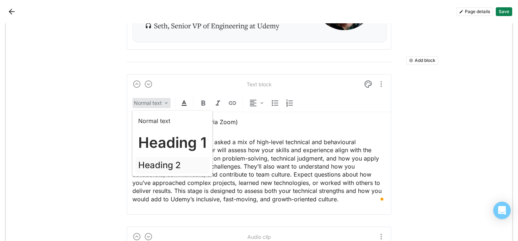
click at [159, 165] on h2 "Heading 2" at bounding box center [159, 165] width 43 height 11
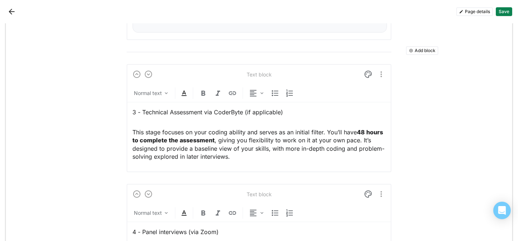
click at [161, 111] on p "3 - Technical Assessment via CoderByte (if applicable)" at bounding box center [258, 112] width 253 height 8
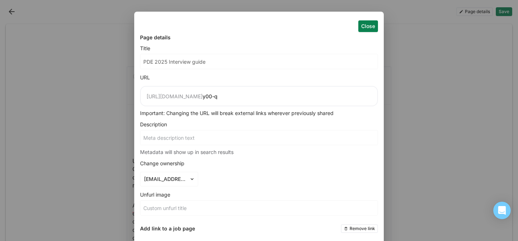
click at [203, 98] on div "[URL][DOMAIN_NAME]" at bounding box center [175, 96] width 56 height 6
click at [368, 24] on button "Close" at bounding box center [368, 26] width 20 height 12
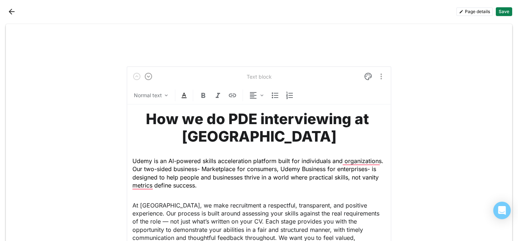
click at [503, 12] on button "Save" at bounding box center [504, 11] width 16 height 9
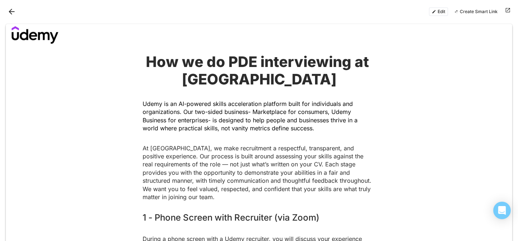
click at [508, 9] on button at bounding box center [507, 11] width 9 height 9
click at [239, 68] on strong "How we do PDE interviewing at [GEOGRAPHIC_DATA]" at bounding box center [259, 70] width 226 height 35
click at [441, 13] on button "Edit" at bounding box center [438, 11] width 19 height 9
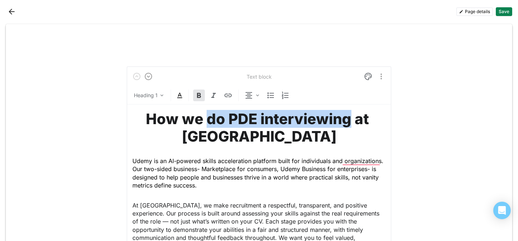
drag, startPoint x: 353, startPoint y: 120, endPoint x: 207, endPoint y: 119, distance: 146.2
click at [207, 119] on strong "How we do PDE interviewing at [GEOGRAPHIC_DATA]" at bounding box center [259, 127] width 226 height 35
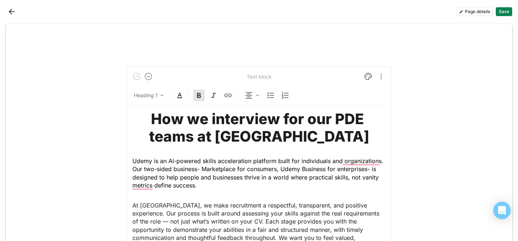
click at [390, 136] on div "Text block Heading 1 How we interview for our PDE teams at [GEOGRAPHIC_DATA] is…" at bounding box center [259, 163] width 265 height 195
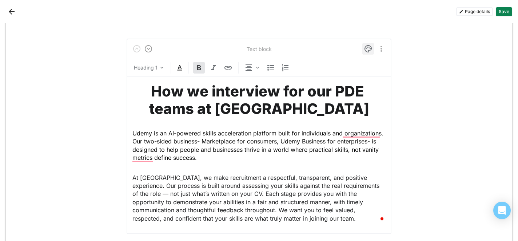
click at [368, 47] on img at bounding box center [368, 48] width 9 height 9
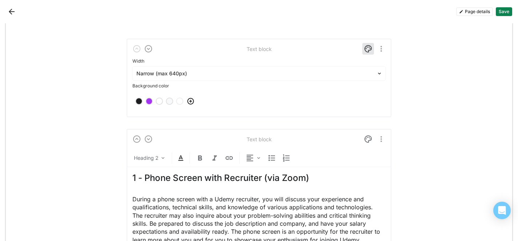
click at [150, 101] on div at bounding box center [149, 101] width 5 height 5
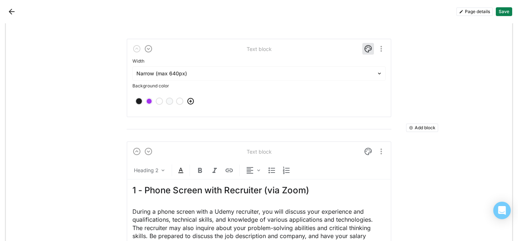
click at [382, 47] on img "More options" at bounding box center [381, 48] width 9 height 9
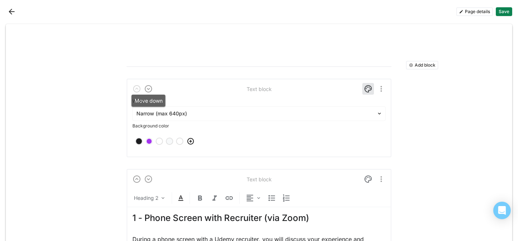
click at [150, 88] on img at bounding box center [148, 88] width 9 height 9
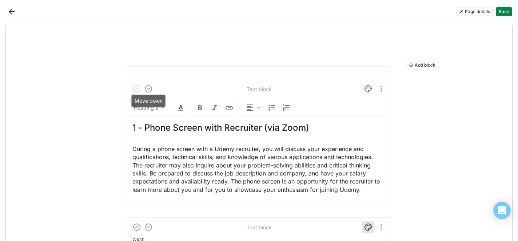
click at [150, 88] on img at bounding box center [148, 88] width 9 height 9
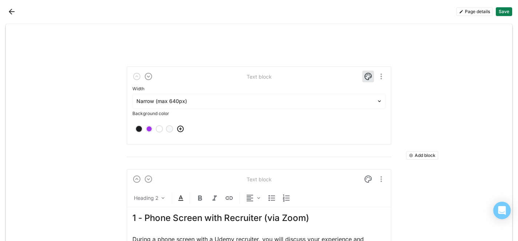
click at [233, 68] on div "Text block Width Narrow (max 640px) Background color" at bounding box center [259, 105] width 265 height 79
click at [252, 74] on div "Text block" at bounding box center [259, 76] width 25 height 6
click at [9, 11] on button "Back" at bounding box center [12, 12] width 12 height 12
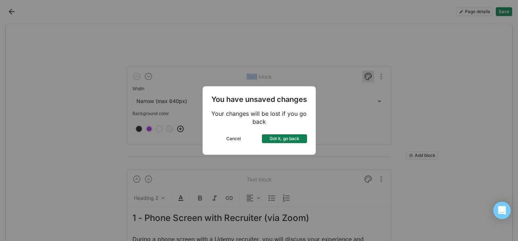
click at [268, 137] on button "Got it, go back" at bounding box center [284, 138] width 45 height 9
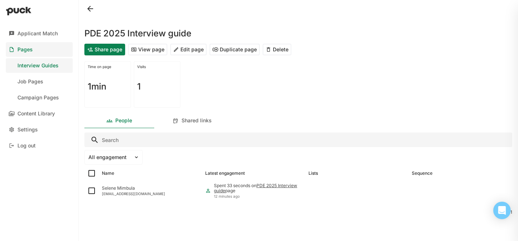
click at [52, 43] on link "Pages" at bounding box center [39, 49] width 67 height 15
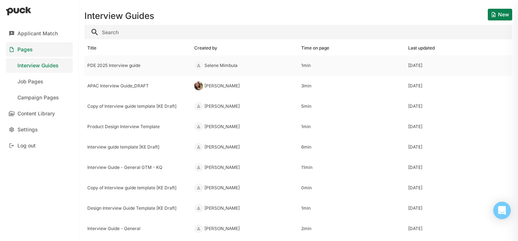
click at [129, 66] on div "PDE 2025 Interview guide" at bounding box center [137, 65] width 101 height 5
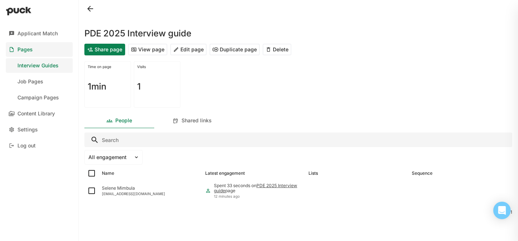
click at [143, 51] on button "View page" at bounding box center [147, 50] width 39 height 12
click at [193, 47] on button "Edit page" at bounding box center [188, 50] width 36 height 12
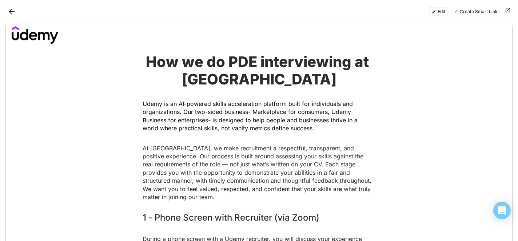
click at [441, 11] on button "Edit" at bounding box center [438, 11] width 19 height 9
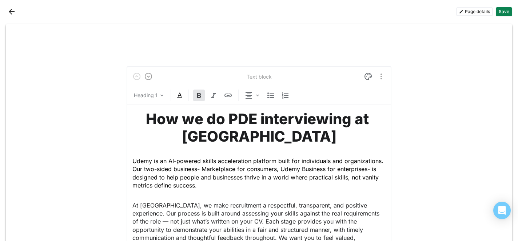
click at [199, 122] on strong "How we do PDE interviewing at [GEOGRAPHIC_DATA]" at bounding box center [259, 127] width 226 height 35
drag, startPoint x: 208, startPoint y: 122, endPoint x: 255, endPoint y: 122, distance: 46.9
click at [255, 122] on strong "How we do PDE interviewing at [GEOGRAPHIC_DATA]" at bounding box center [259, 127] width 226 height 35
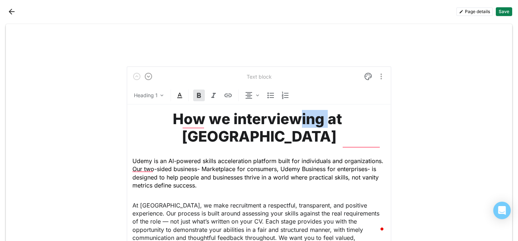
drag, startPoint x: 301, startPoint y: 121, endPoint x: 277, endPoint y: 120, distance: 24.4
click at [277, 120] on strong "How we interviewing at [GEOGRAPHIC_DATA]" at bounding box center [259, 127] width 172 height 35
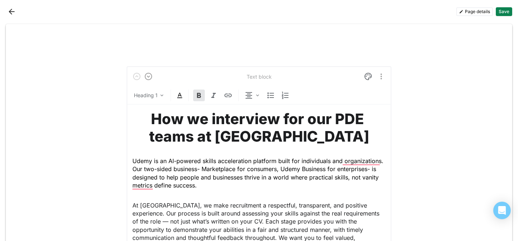
click at [301, 180] on span "Udemy is an AI-powered skills acceleration platform built for individuals and o…" at bounding box center [258, 173] width 253 height 32
click at [505, 11] on button "Save" at bounding box center [504, 11] width 16 height 9
